Goal: Navigation & Orientation: Find specific page/section

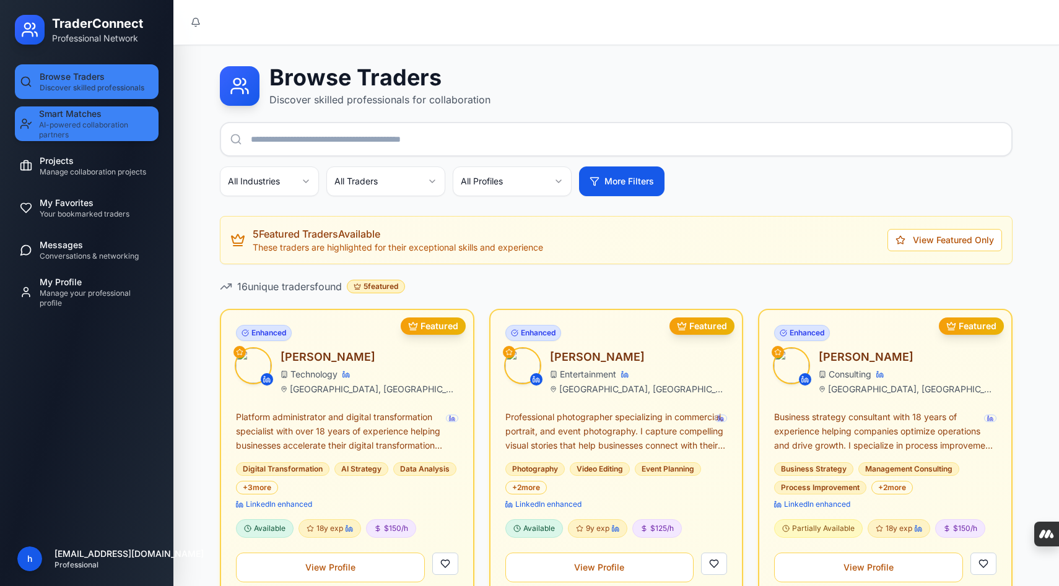
click at [98, 118] on span "Smart Matches" at bounding box center [70, 114] width 63 height 12
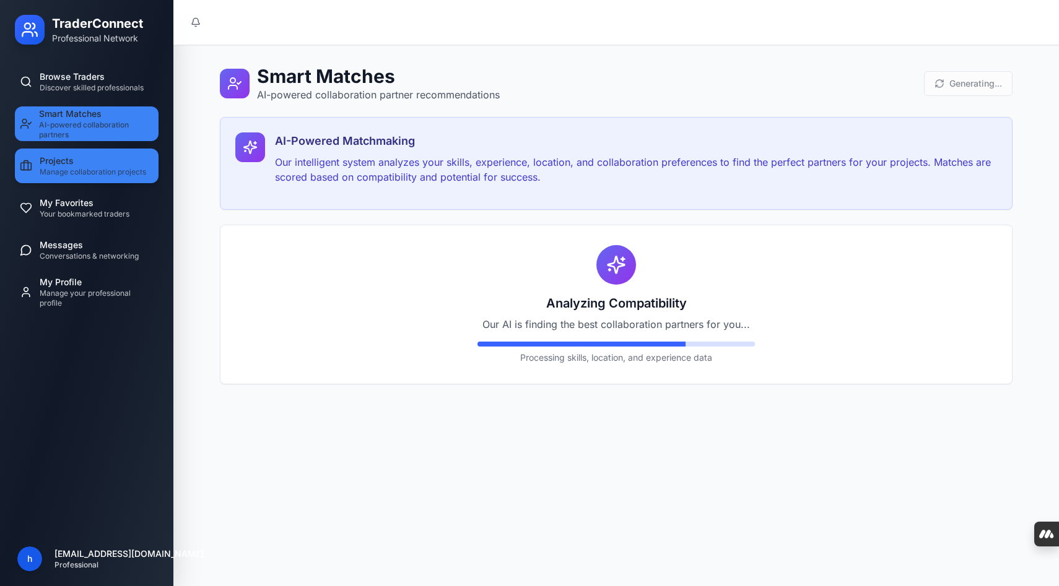
click at [76, 173] on span "Manage collaboration projects" at bounding box center [93, 172] width 107 height 10
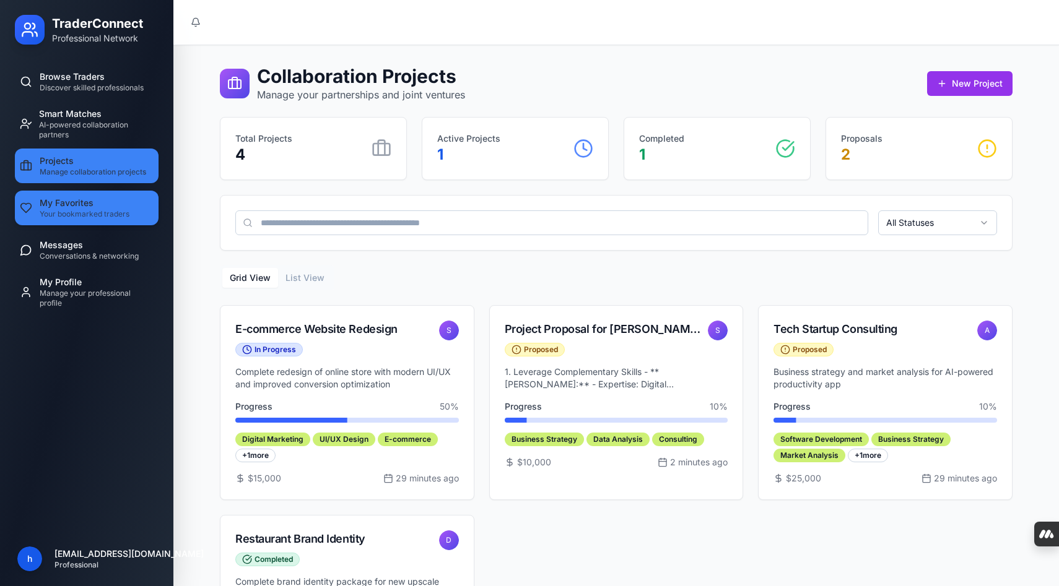
click at [74, 216] on span "Your bookmarked traders" at bounding box center [85, 214] width 90 height 10
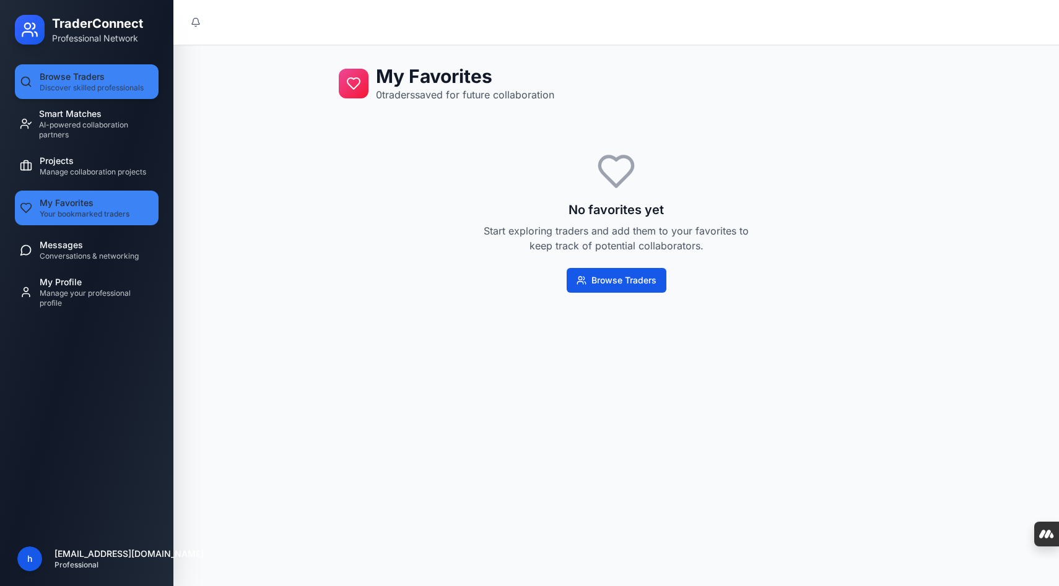
click at [87, 87] on span "Discover skilled professionals" at bounding box center [92, 88] width 104 height 10
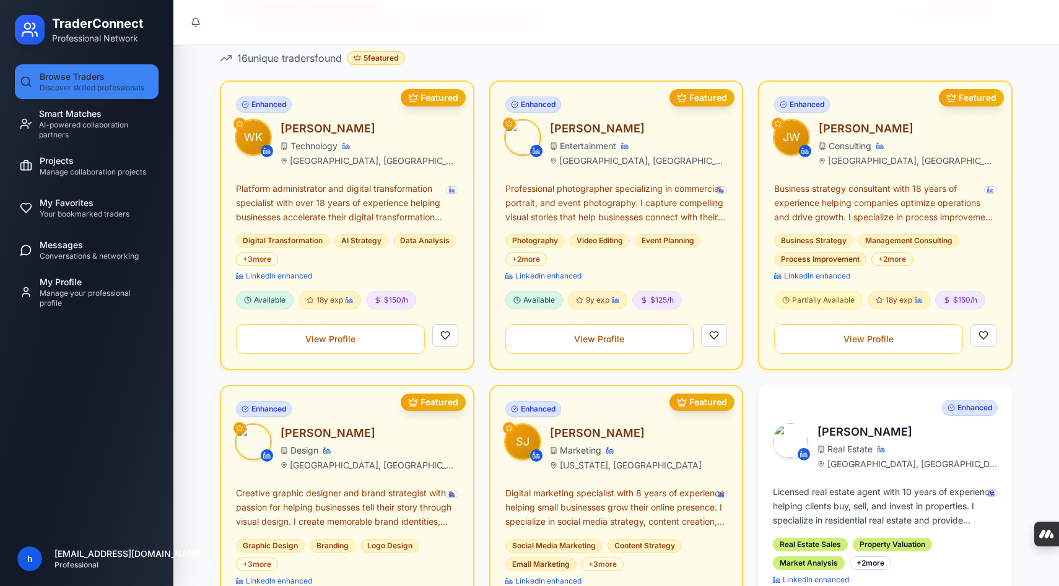
scroll to position [241, 0]
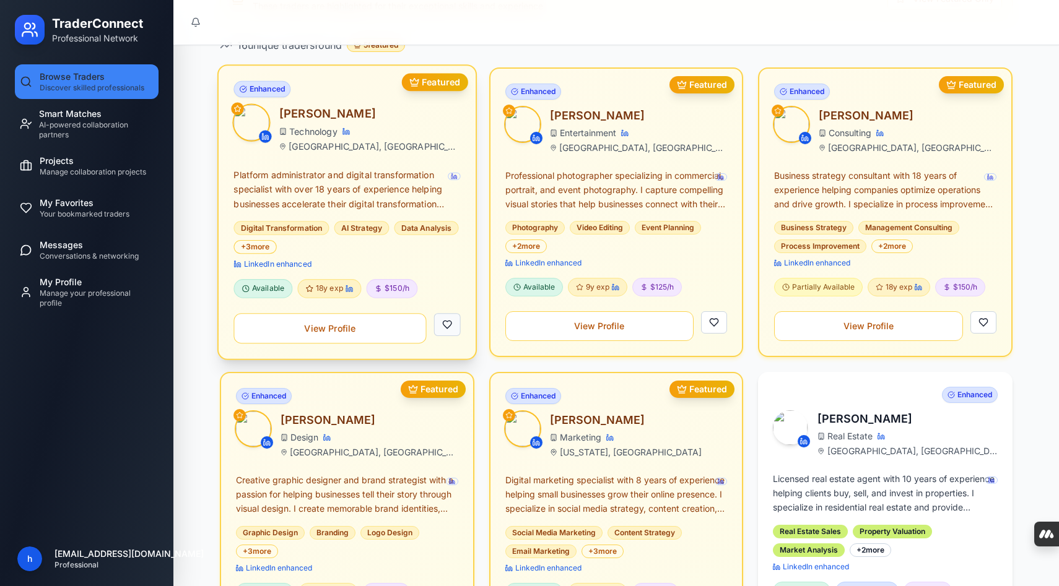
click at [445, 320] on button at bounding box center [446, 324] width 27 height 23
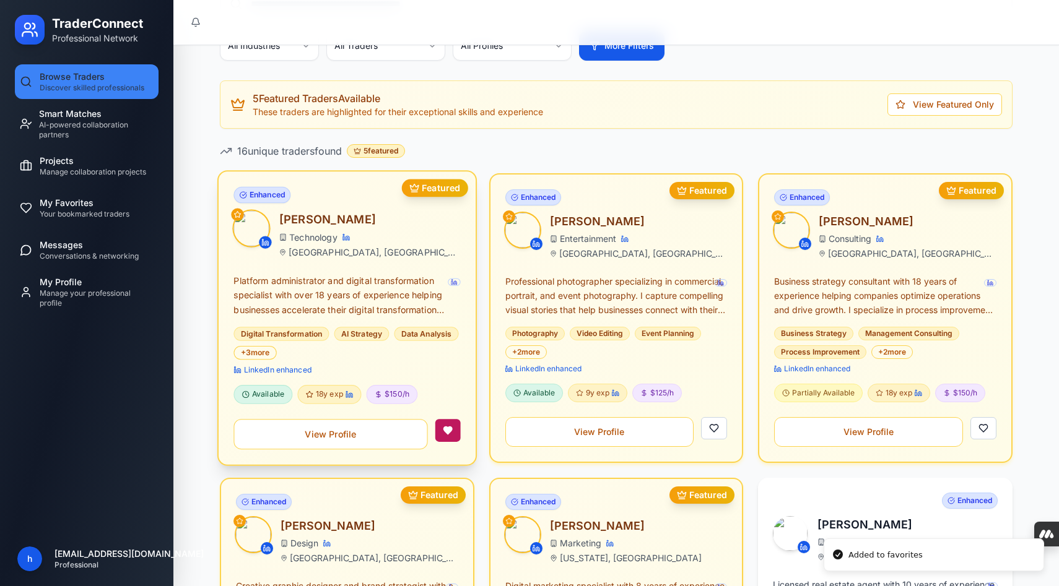
scroll to position [0, 0]
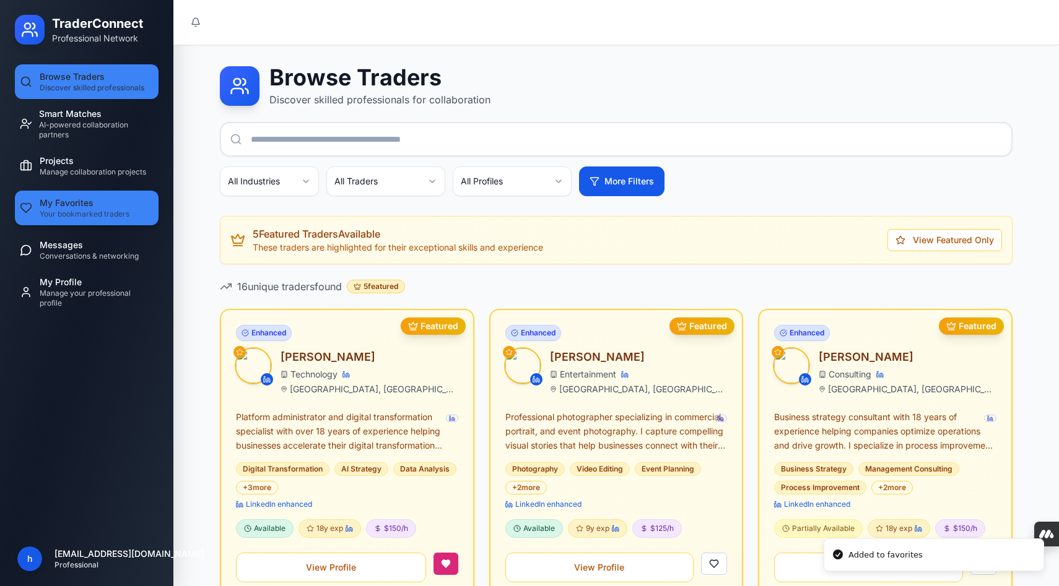
click at [80, 198] on span "My Favorites" at bounding box center [67, 203] width 54 height 12
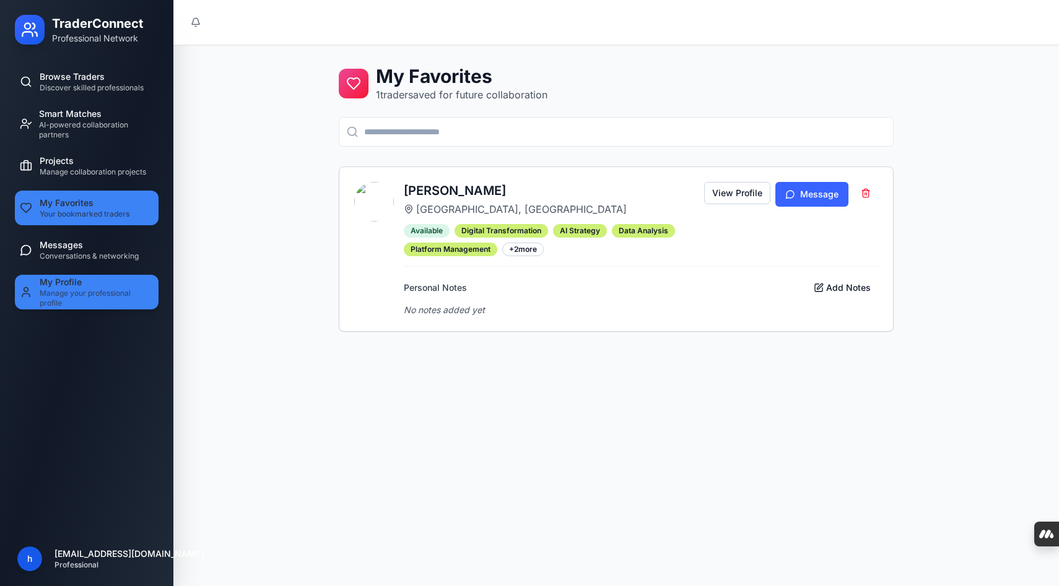
click at [72, 286] on span "My Profile" at bounding box center [61, 282] width 42 height 12
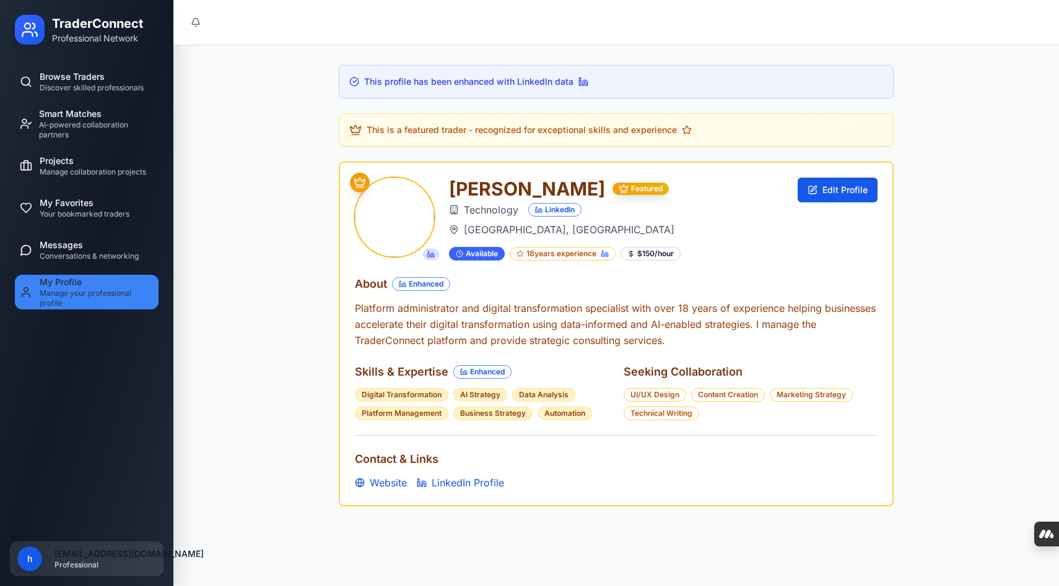
click at [88, 555] on html "TraderConnect Professional Network Browse Traders Discover skilled professional…" at bounding box center [529, 335] width 1059 height 671
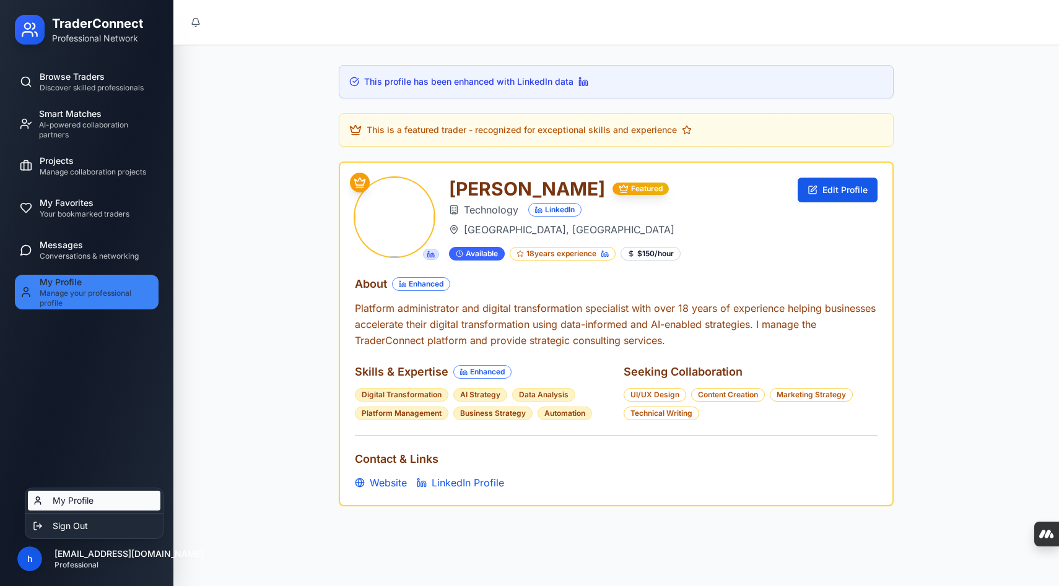
click at [91, 503] on link "My Profile" at bounding box center [94, 501] width 133 height 20
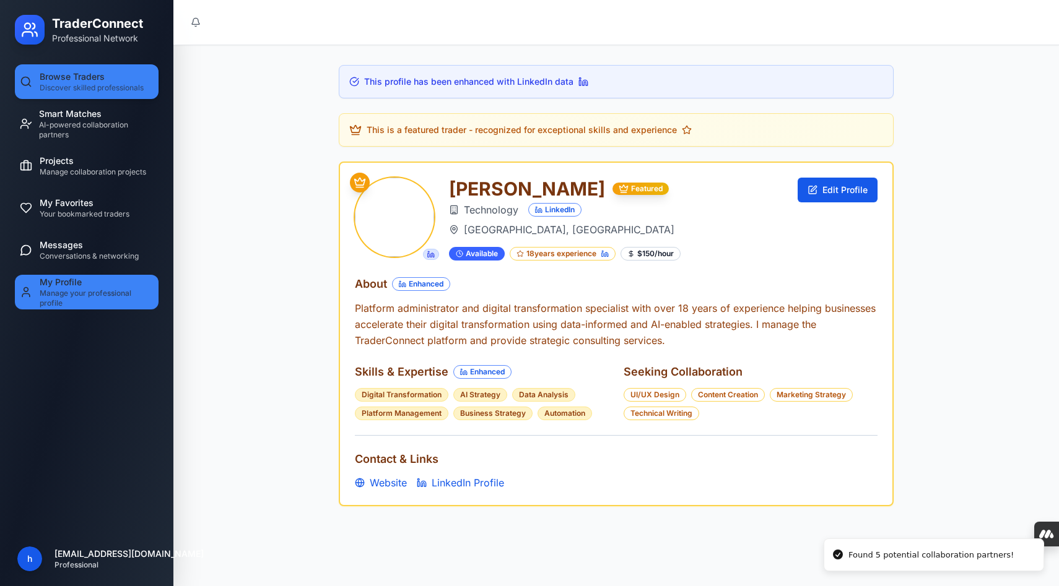
click at [80, 79] on span "Browse Traders" at bounding box center [72, 77] width 65 height 12
